Goal: Information Seeking & Learning: Understand process/instructions

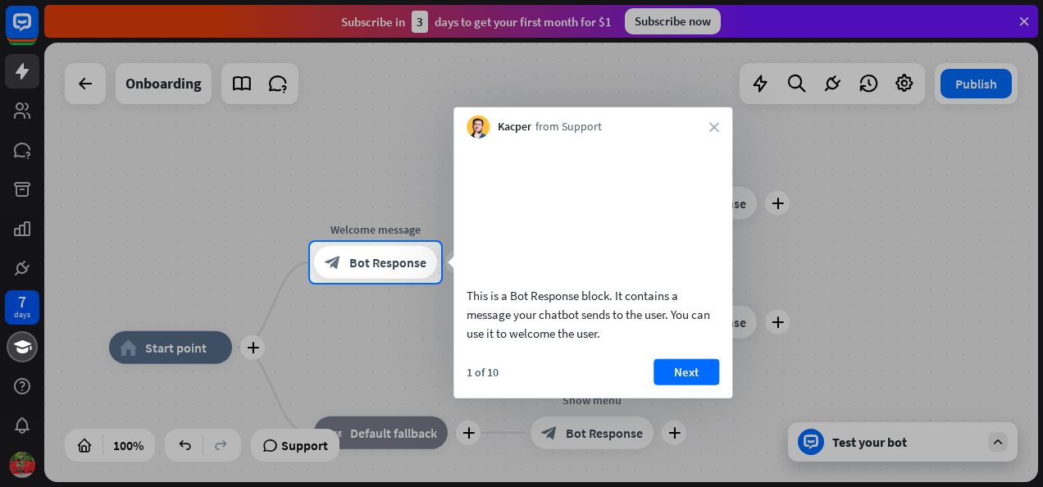
click at [371, 367] on div at bounding box center [521, 385] width 1043 height 204
click at [685, 385] on button "Next" at bounding box center [687, 371] width 66 height 26
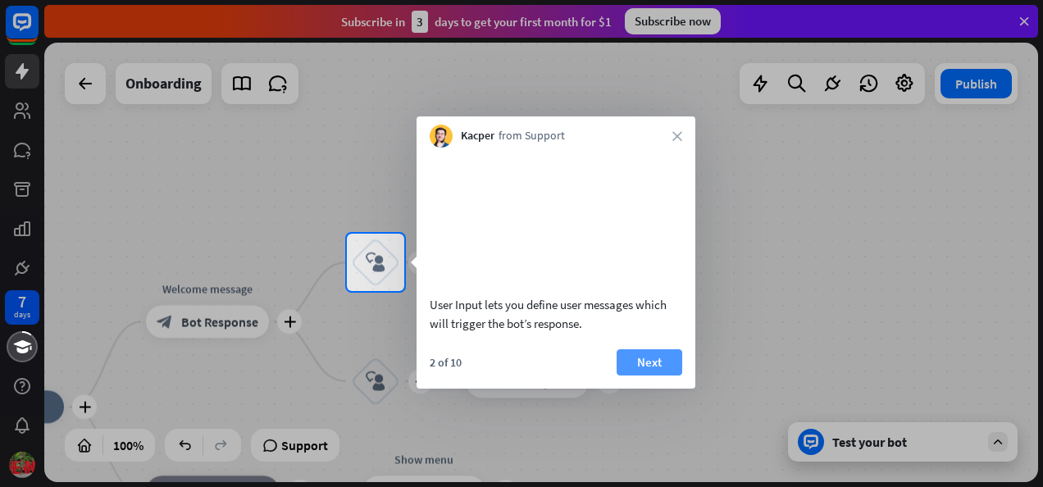
click at [647, 376] on button "Next" at bounding box center [650, 362] width 66 height 26
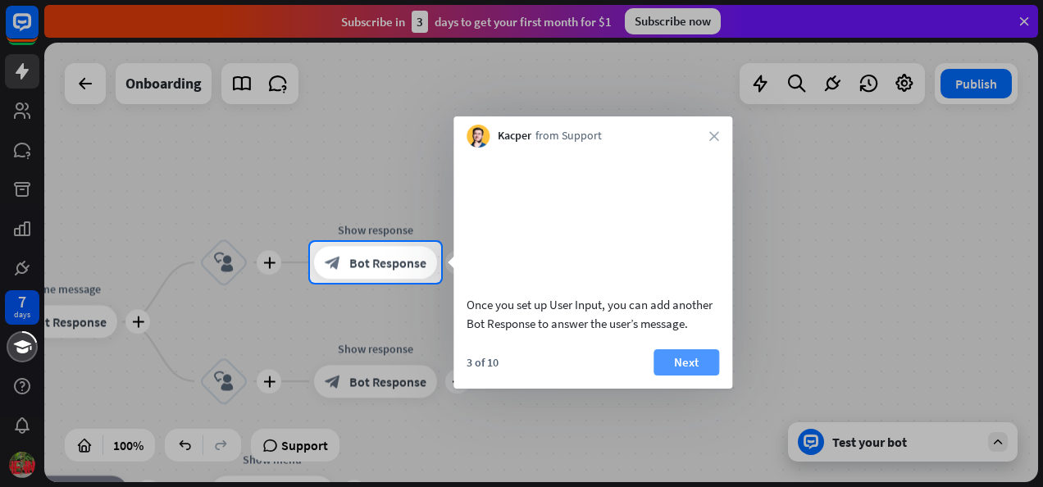
click at [678, 376] on button "Next" at bounding box center [687, 362] width 66 height 26
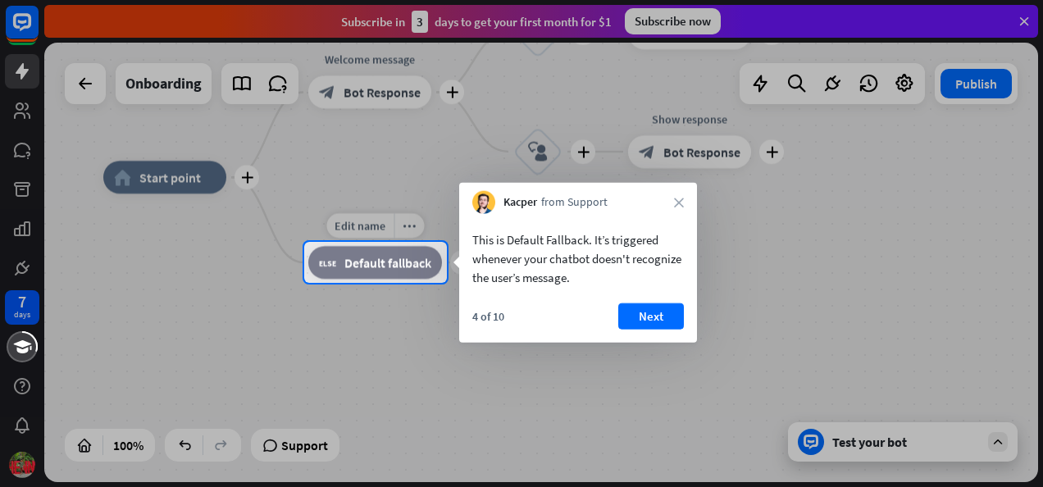
click at [388, 274] on div "block_fallback Default fallback" at bounding box center [375, 262] width 134 height 33
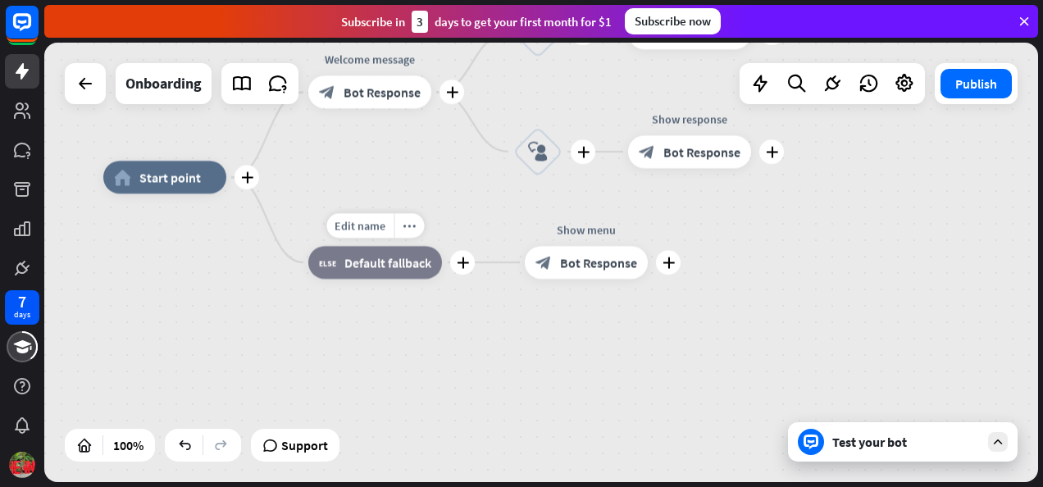
click at [388, 274] on div "block_fallback Default fallback" at bounding box center [375, 262] width 134 height 33
click at [388, 274] on div "7 days close Product Help First steps Get started with ChatBot Help Center Foll…" at bounding box center [521, 243] width 1043 height 487
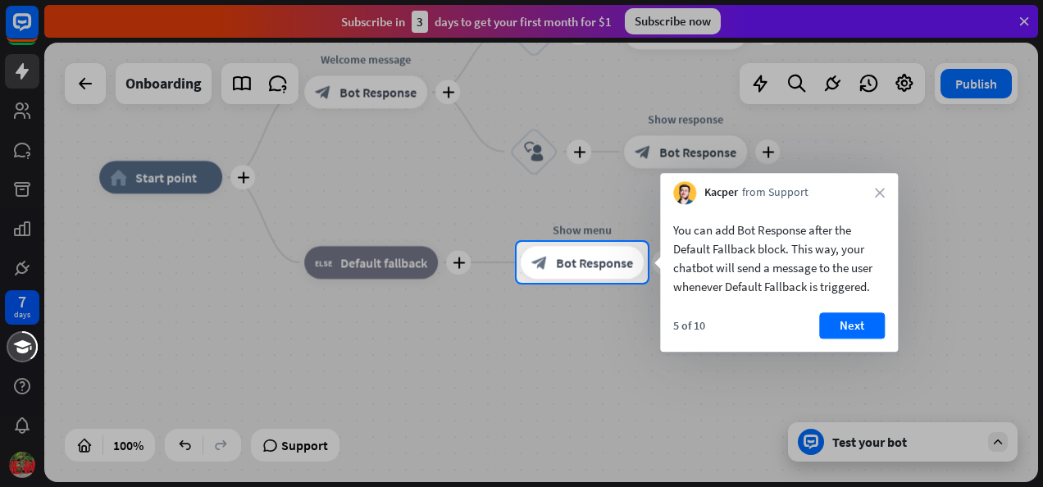
click at [388, 274] on div at bounding box center [258, 262] width 517 height 41
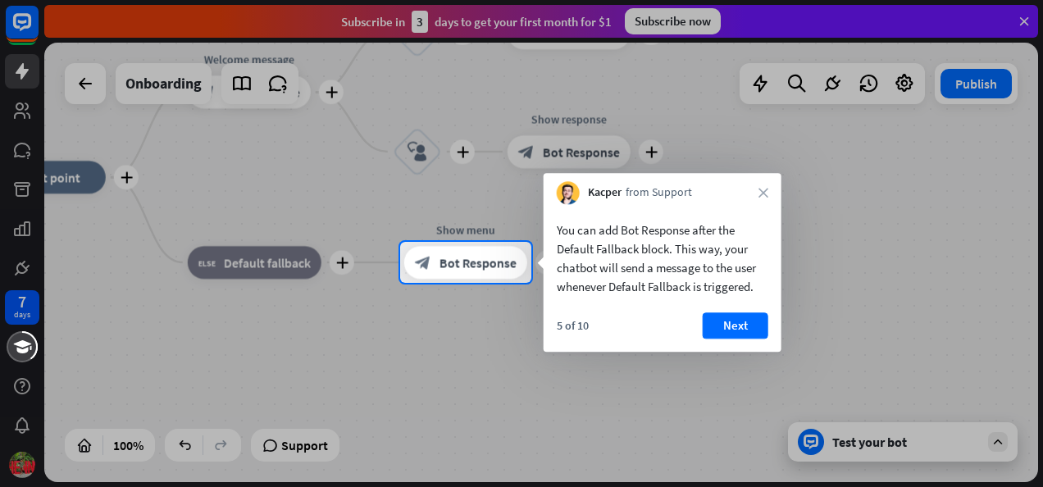
click at [388, 274] on div "7 days close Product Help First steps Get started with ChatBot Help Center Foll…" at bounding box center [521, 243] width 1043 height 487
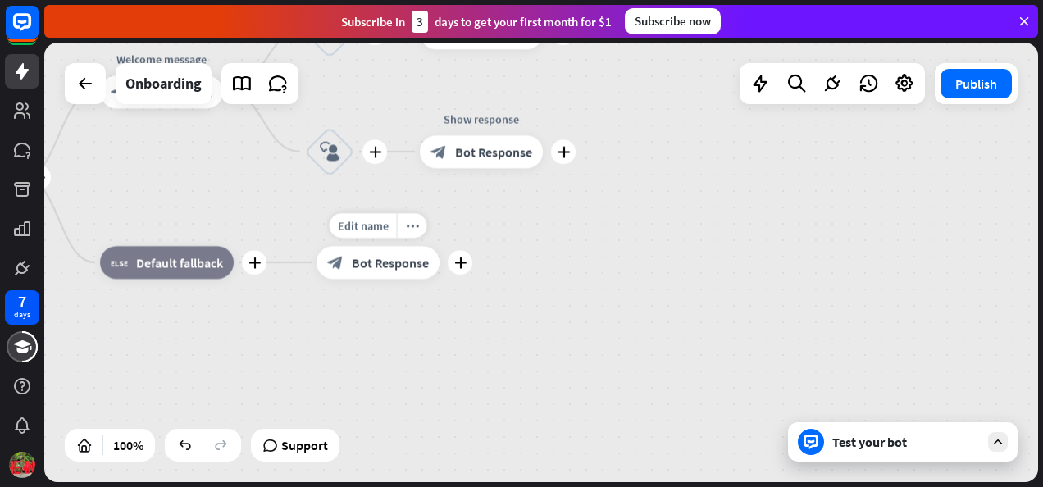
click at [388, 274] on div "block_bot_response Bot Response" at bounding box center [378, 262] width 123 height 33
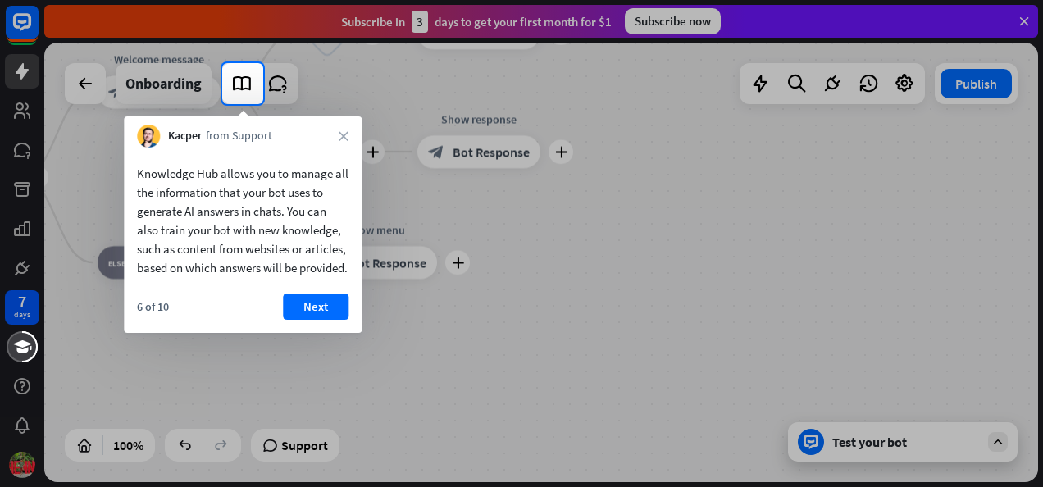
click at [388, 274] on div at bounding box center [521, 295] width 1043 height 383
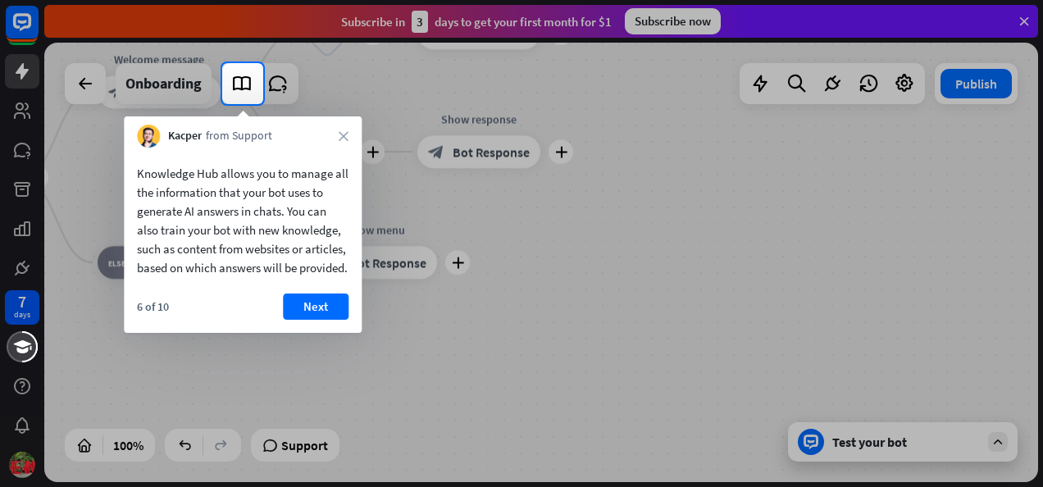
click at [388, 274] on div at bounding box center [521, 295] width 1043 height 383
drag, startPoint x: 388, startPoint y: 274, endPoint x: 302, endPoint y: 330, distance: 102.6
click at [302, 330] on body "7 days close Product Help First steps Get started with ChatBot Help Center Foll…" at bounding box center [521, 243] width 1043 height 487
click at [302, 320] on button "Next" at bounding box center [316, 307] width 66 height 26
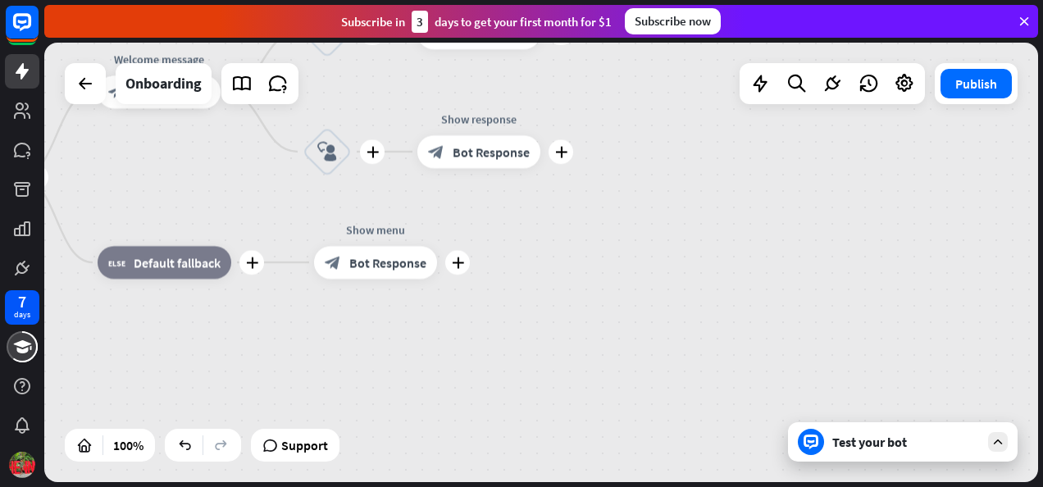
click at [302, 330] on div "plus home_2 Start point plus Welcome message block_bot_response Bot Response pl…" at bounding box center [390, 397] width 994 height 440
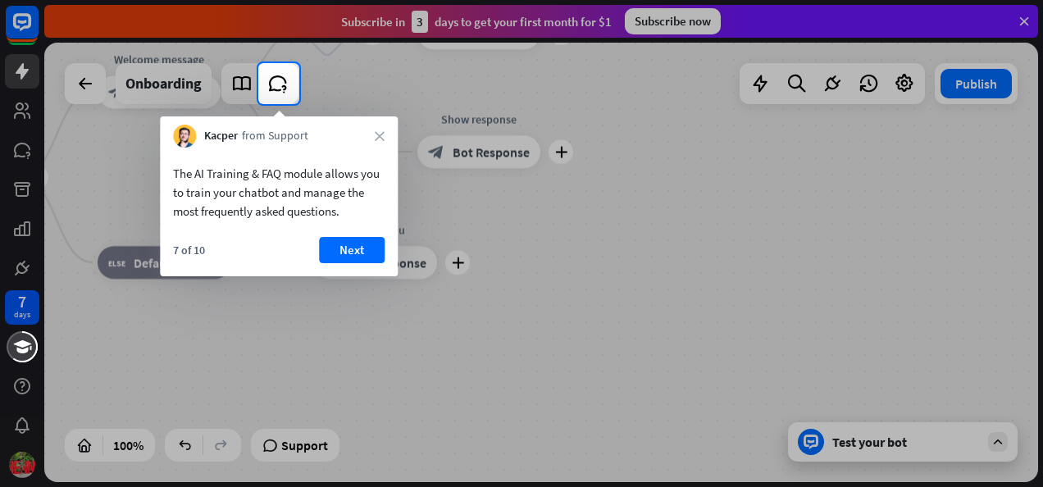
click at [302, 330] on div at bounding box center [521, 295] width 1043 height 383
click at [341, 244] on button "Next" at bounding box center [352, 250] width 66 height 26
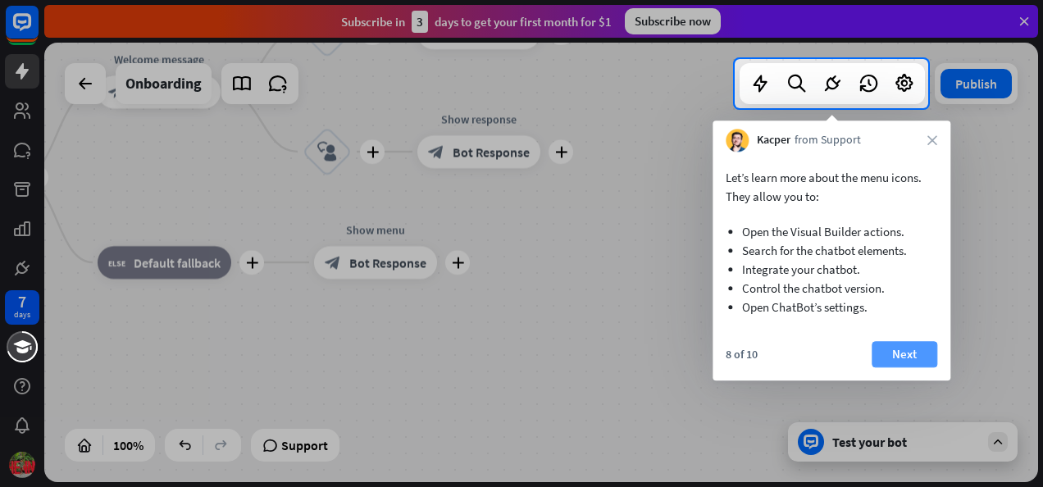
click at [909, 350] on button "Next" at bounding box center [905, 354] width 66 height 26
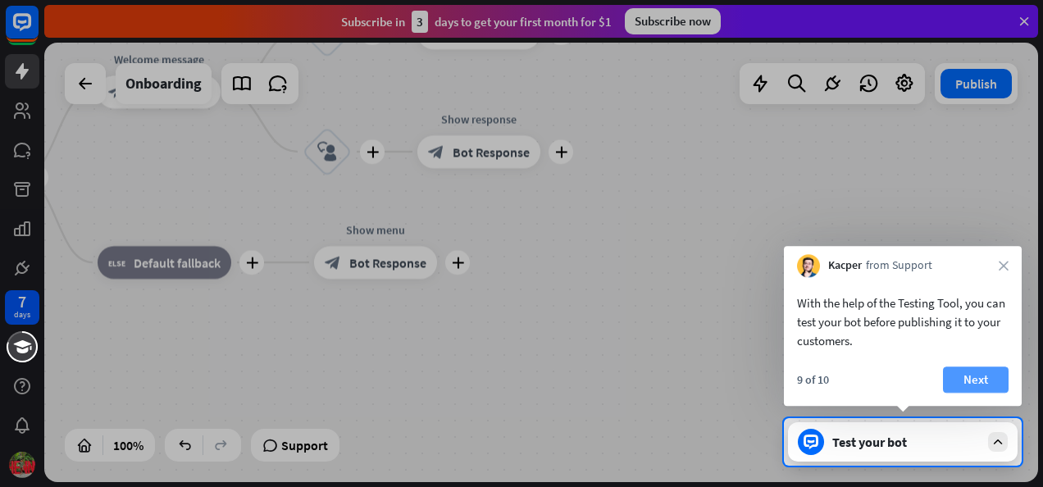
click at [994, 384] on button "Next" at bounding box center [976, 380] width 66 height 26
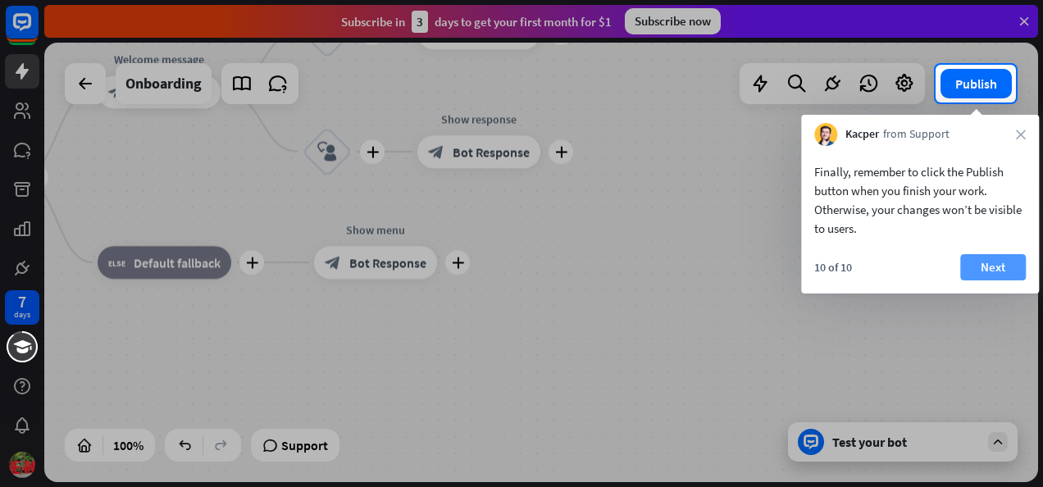
click at [1004, 258] on button "Next" at bounding box center [993, 267] width 66 height 26
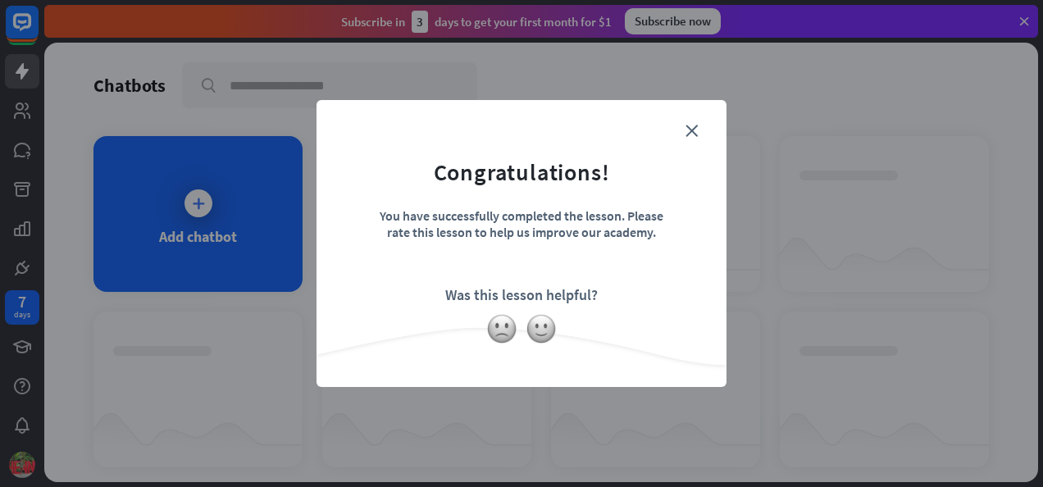
click at [689, 118] on div "close Congratulations! You have successfully completed the lesson. Please rate …" at bounding box center [522, 243] width 410 height 287
click at [689, 136] on icon "close" at bounding box center [692, 131] width 12 height 12
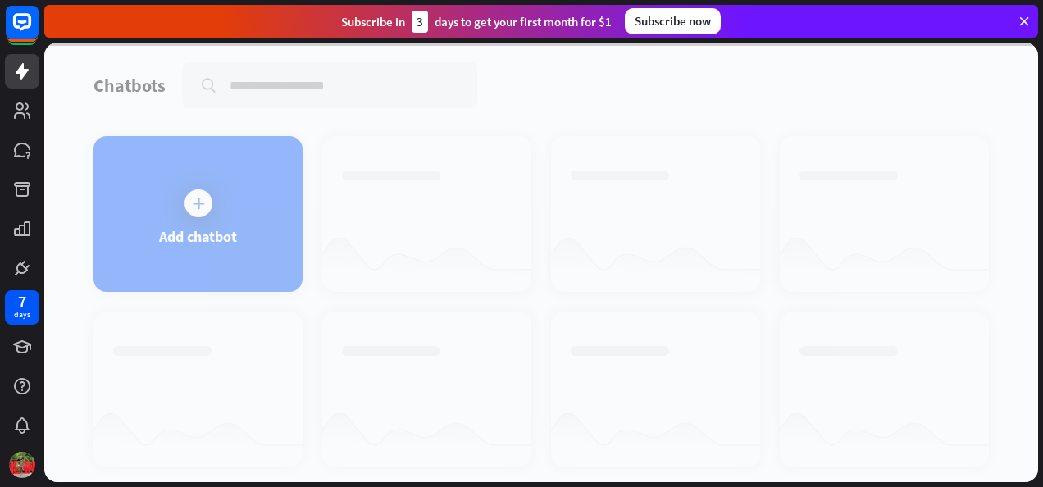
click at [151, 210] on div at bounding box center [541, 263] width 994 height 440
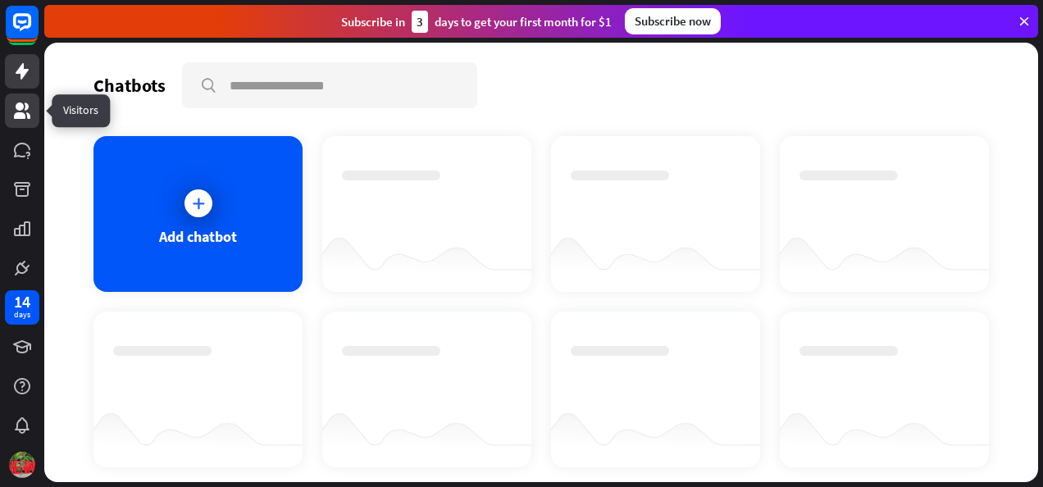
click at [11, 98] on link at bounding box center [22, 110] width 34 height 34
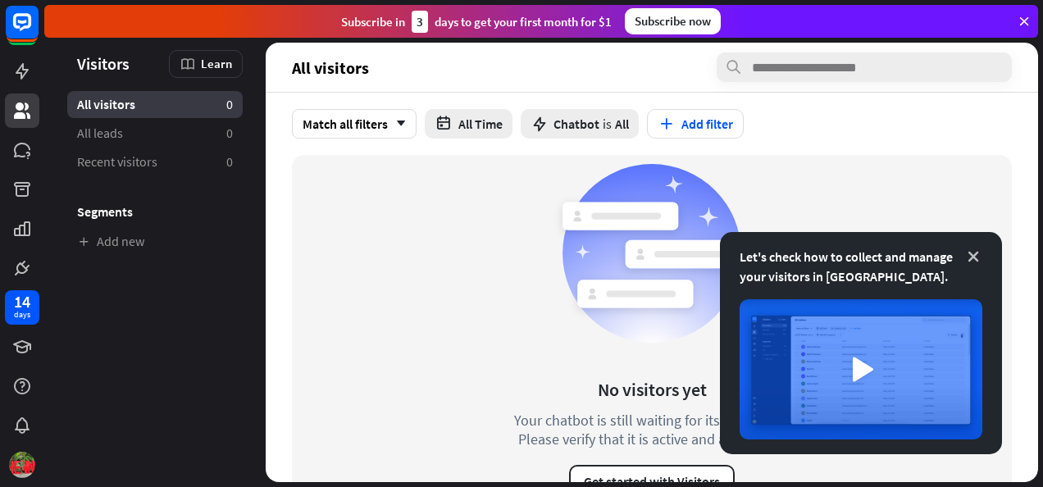
click at [975, 253] on icon at bounding box center [973, 256] width 16 height 16
